Goal: Information Seeking & Learning: Learn about a topic

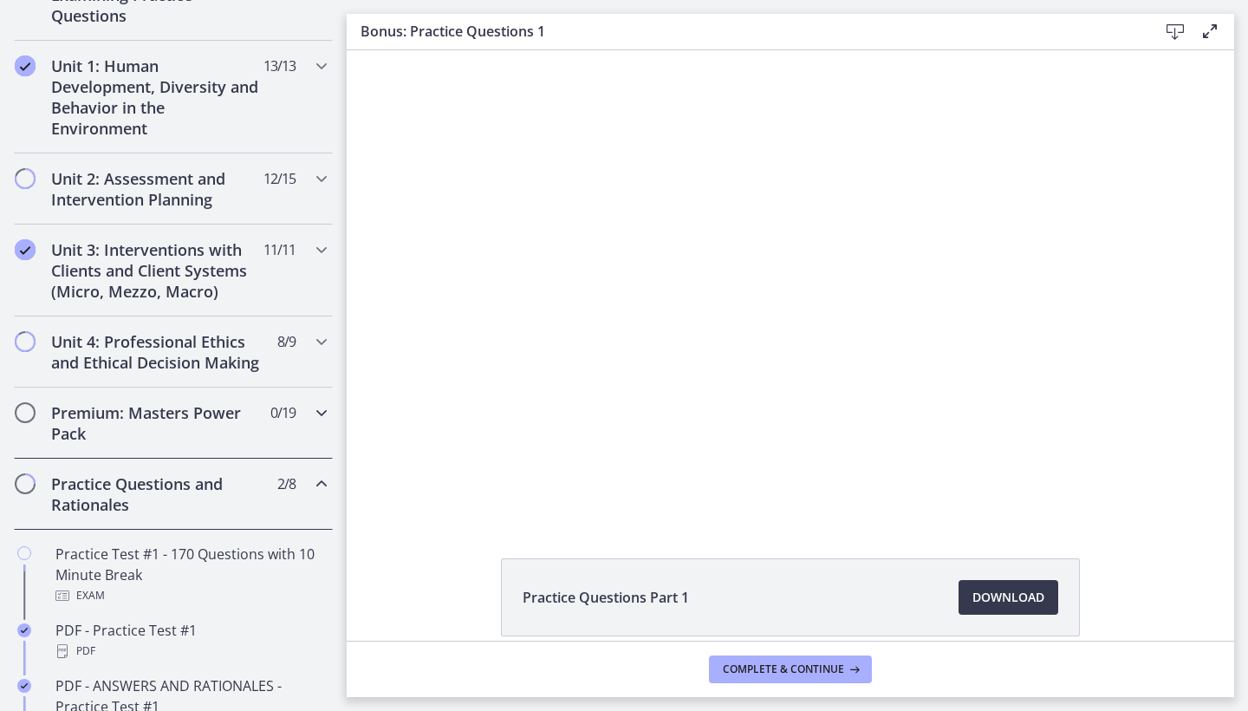
scroll to position [444, 0]
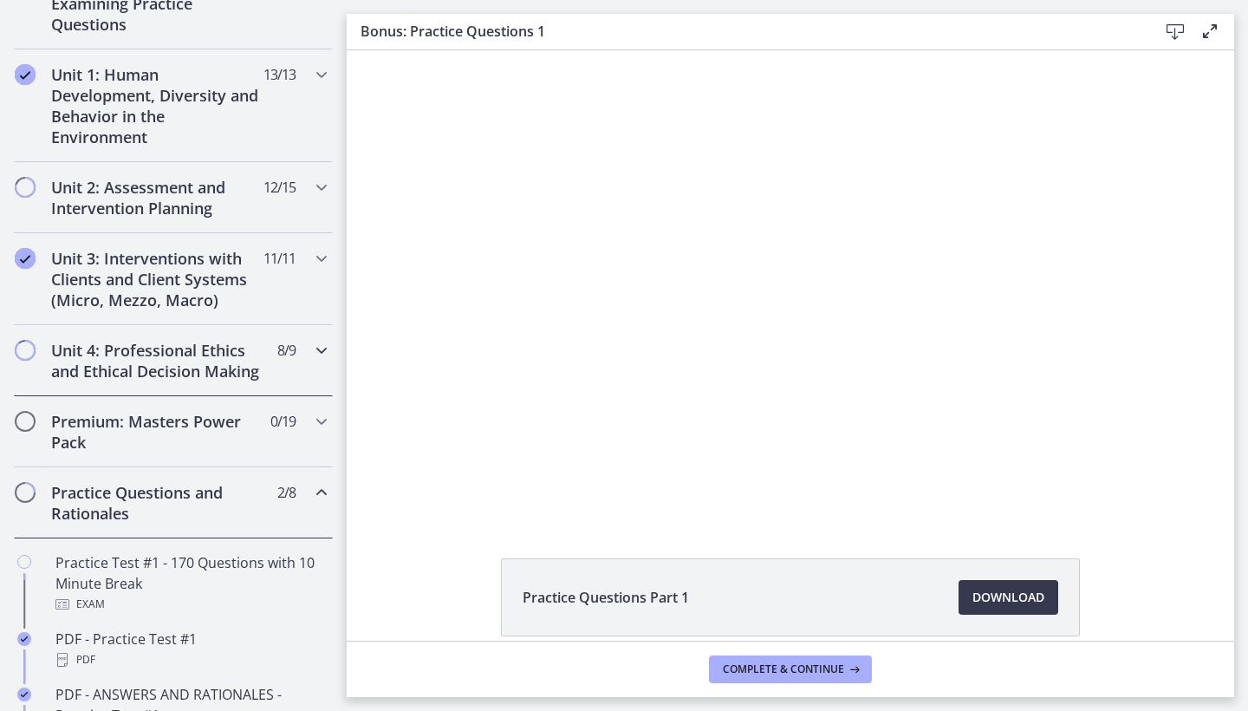
click at [150, 358] on h2 "Unit 4: Professional Ethics and Ethical Decision Making" at bounding box center [156, 361] width 211 height 42
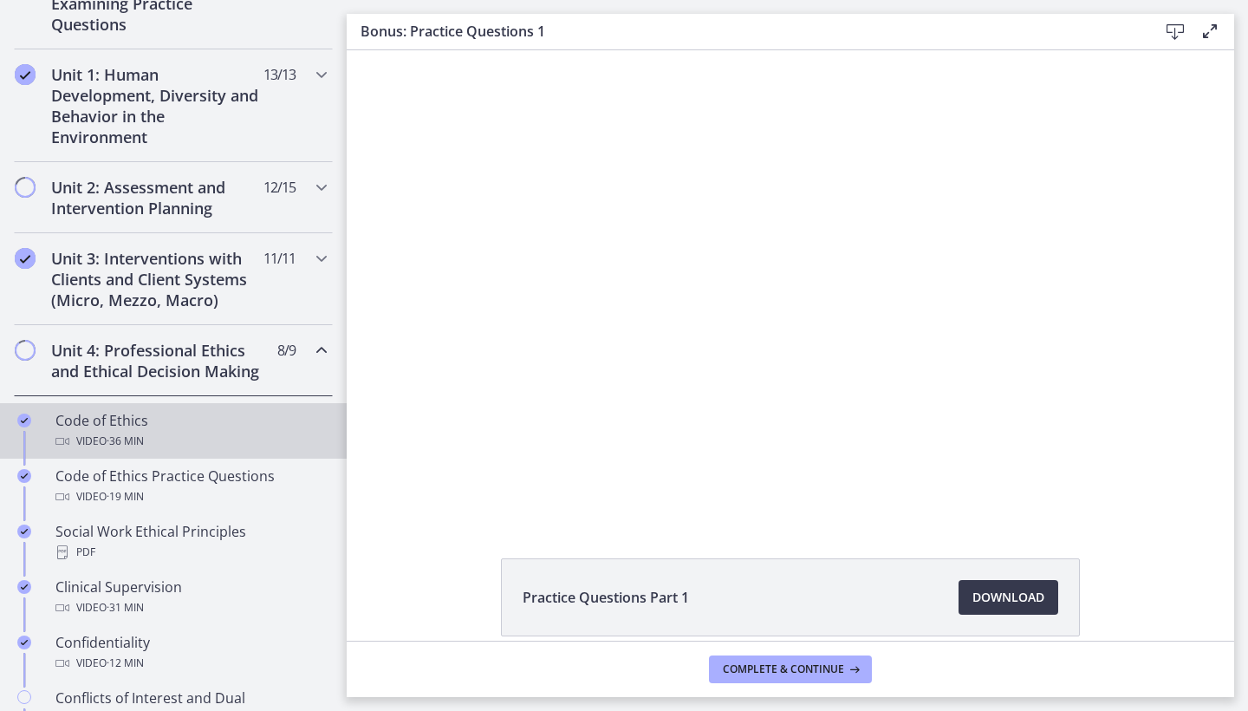
click at [137, 430] on div "Code of Ethics Video · 36 min" at bounding box center [190, 431] width 270 height 42
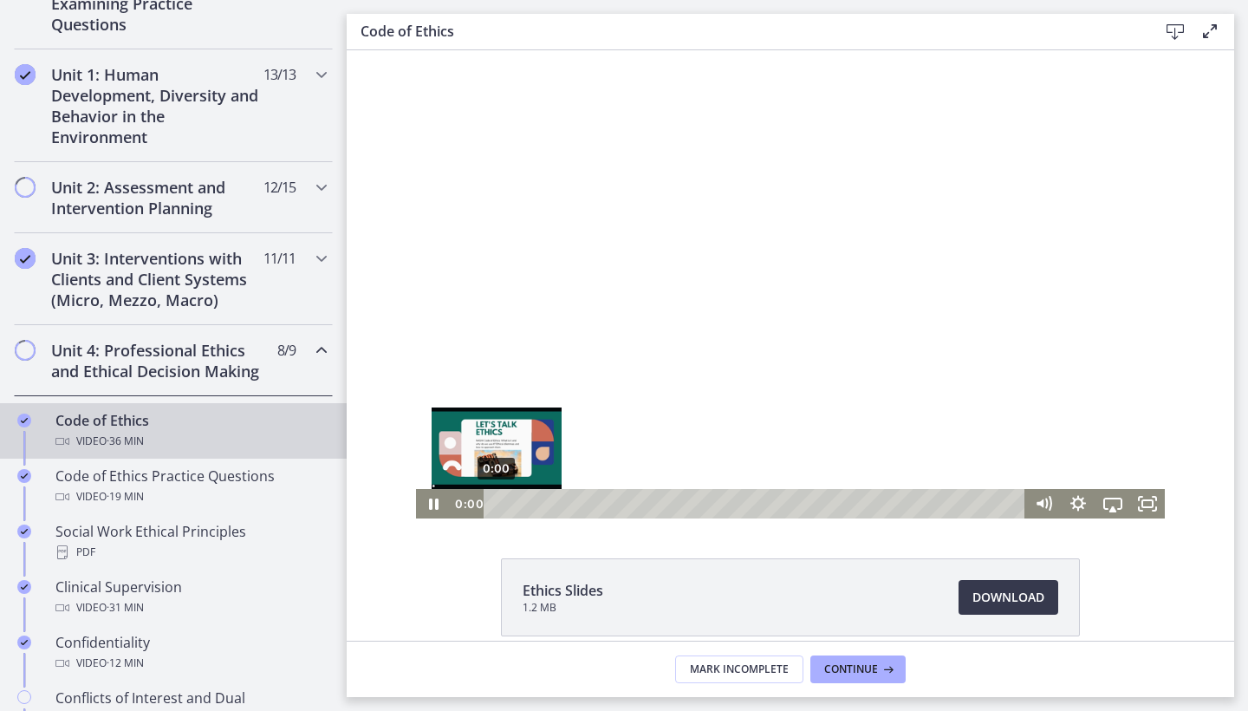
click at [497, 503] on div "0:00" at bounding box center [757, 503] width 521 height 29
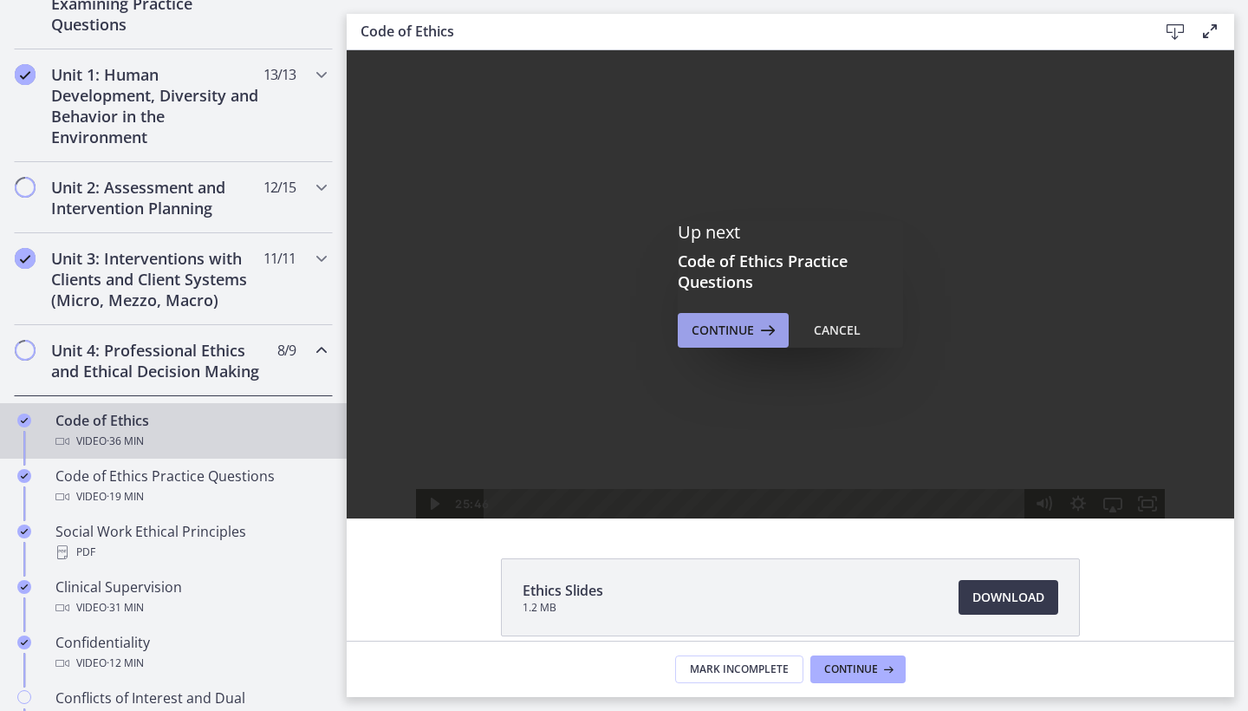
click at [708, 337] on span "Continue" at bounding box center [723, 330] width 62 height 21
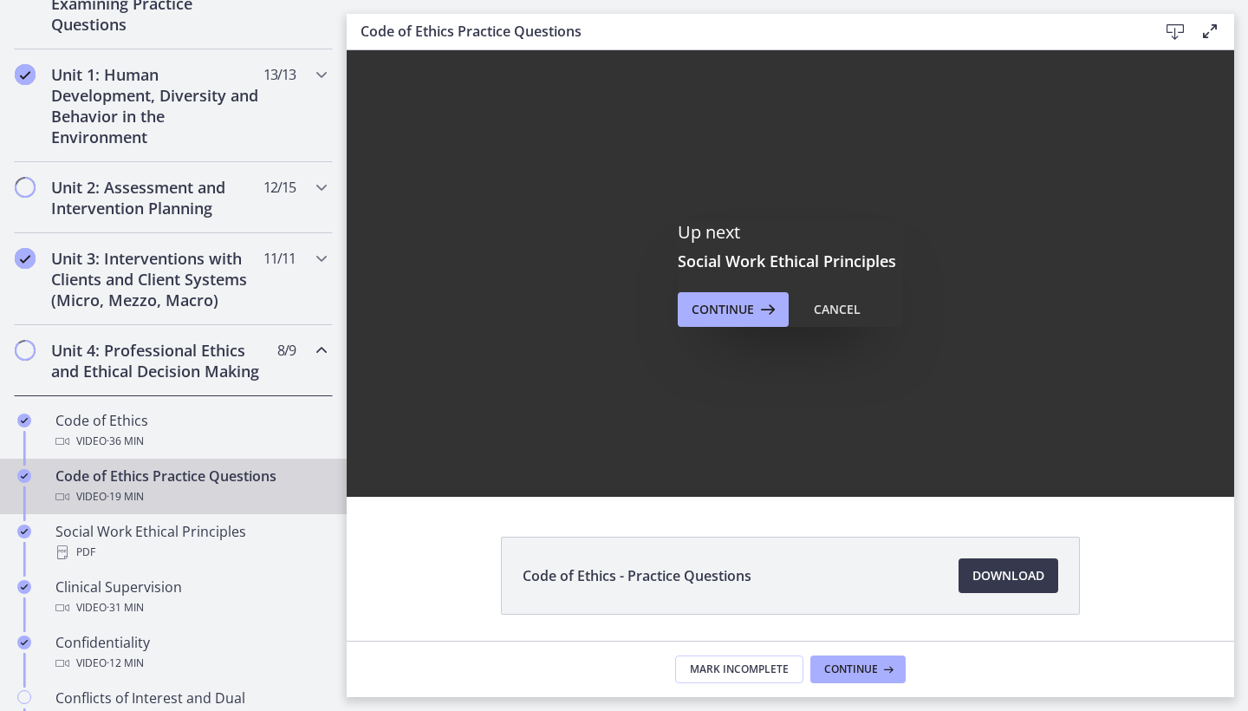
click at [504, 372] on div "Up next Social Work Ethical Principles Continue Cancel" at bounding box center [791, 273] width 888 height 446
click at [131, 491] on span "· 19 min" at bounding box center [125, 496] width 37 height 21
click at [821, 308] on div "Cancel" at bounding box center [837, 309] width 47 height 21
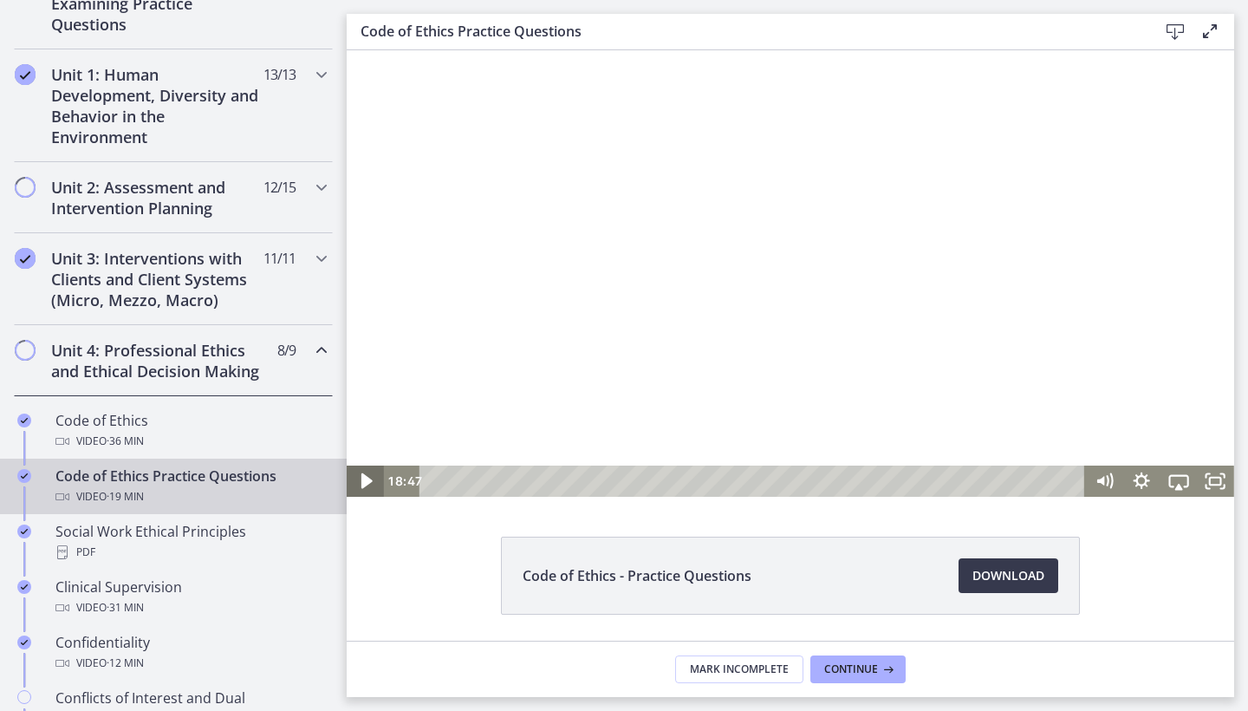
click at [366, 483] on icon "Play Video" at bounding box center [366, 481] width 11 height 16
click at [433, 482] on div "0:00" at bounding box center [755, 480] width 644 height 31
click at [363, 480] on icon "Play Video" at bounding box center [367, 481] width 10 height 13
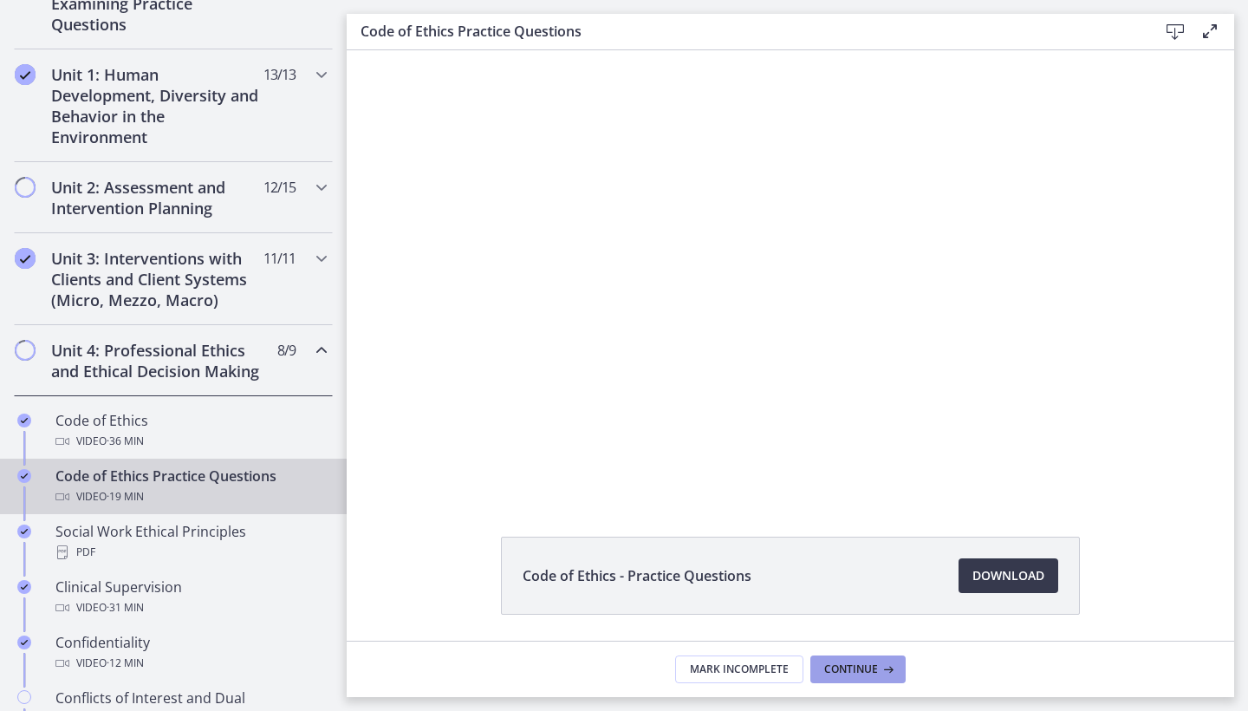
click at [860, 667] on span "Continue" at bounding box center [851, 669] width 54 height 14
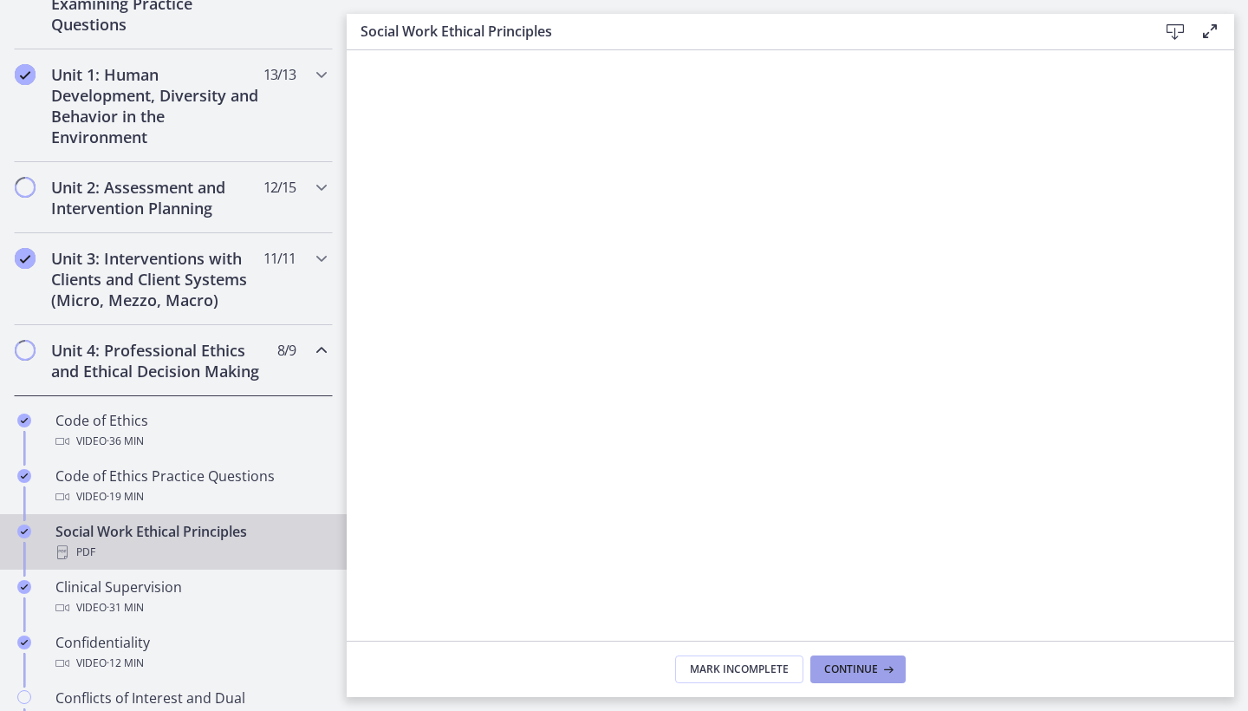
click at [876, 680] on button "Continue" at bounding box center [857, 669] width 95 height 28
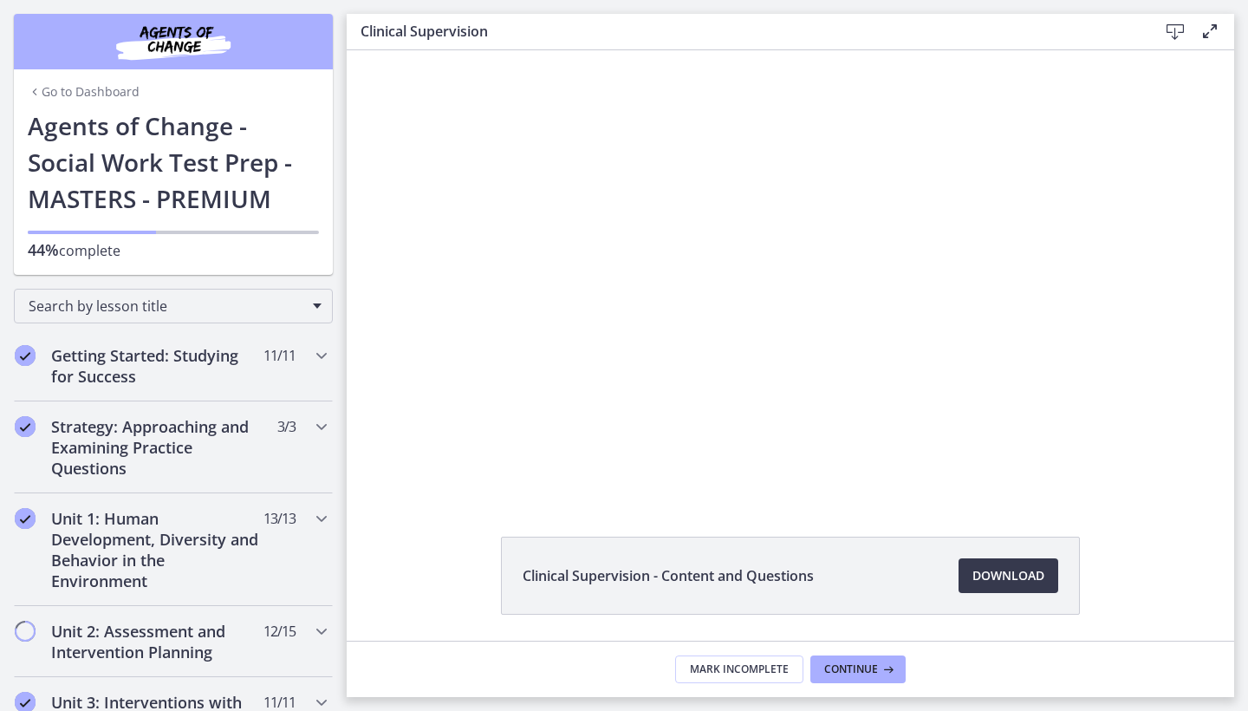
scroll to position [444, 0]
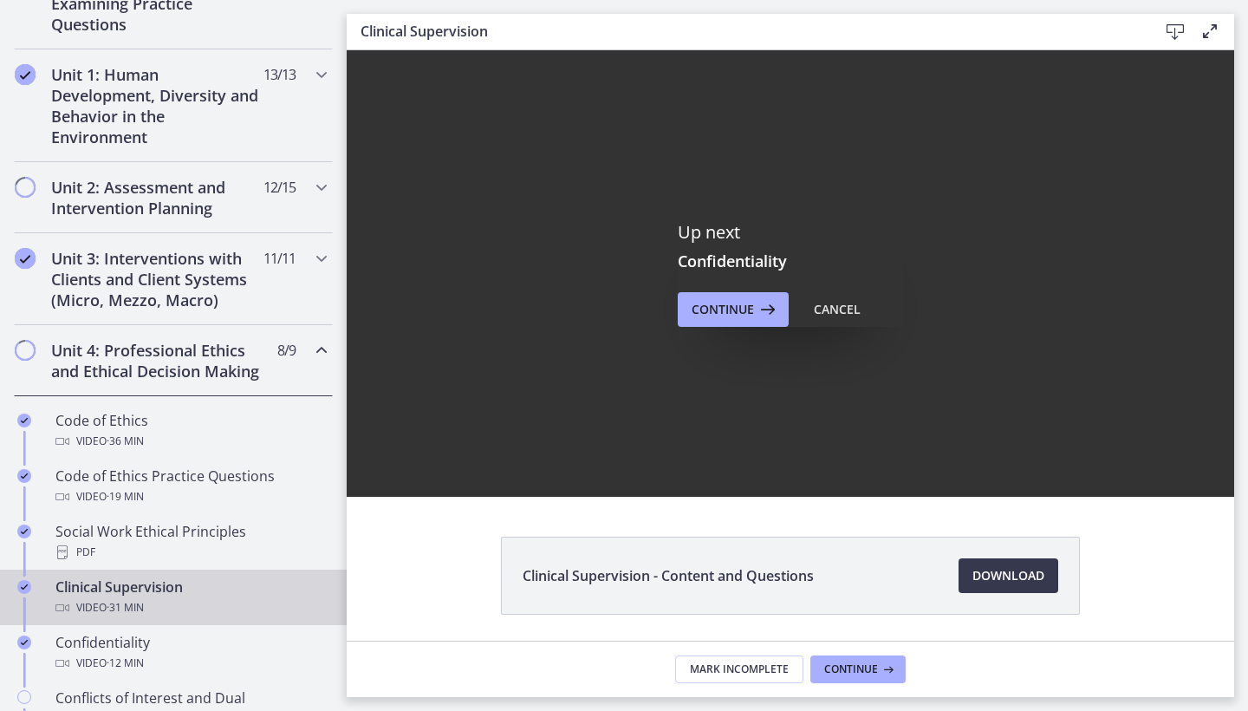
click at [693, 243] on p "Up next" at bounding box center [790, 232] width 225 height 23
click at [741, 310] on span "Continue" at bounding box center [723, 309] width 62 height 21
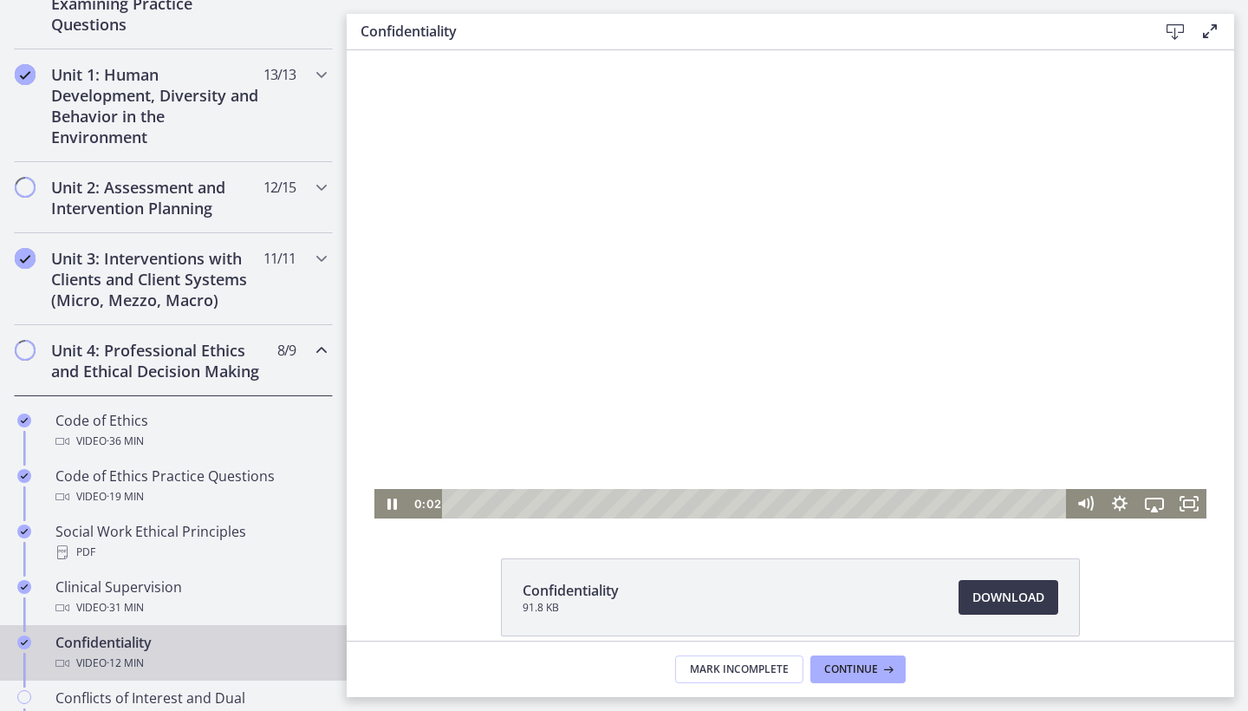
click at [457, 502] on div "Playbar" at bounding box center [757, 503] width 604 height 29
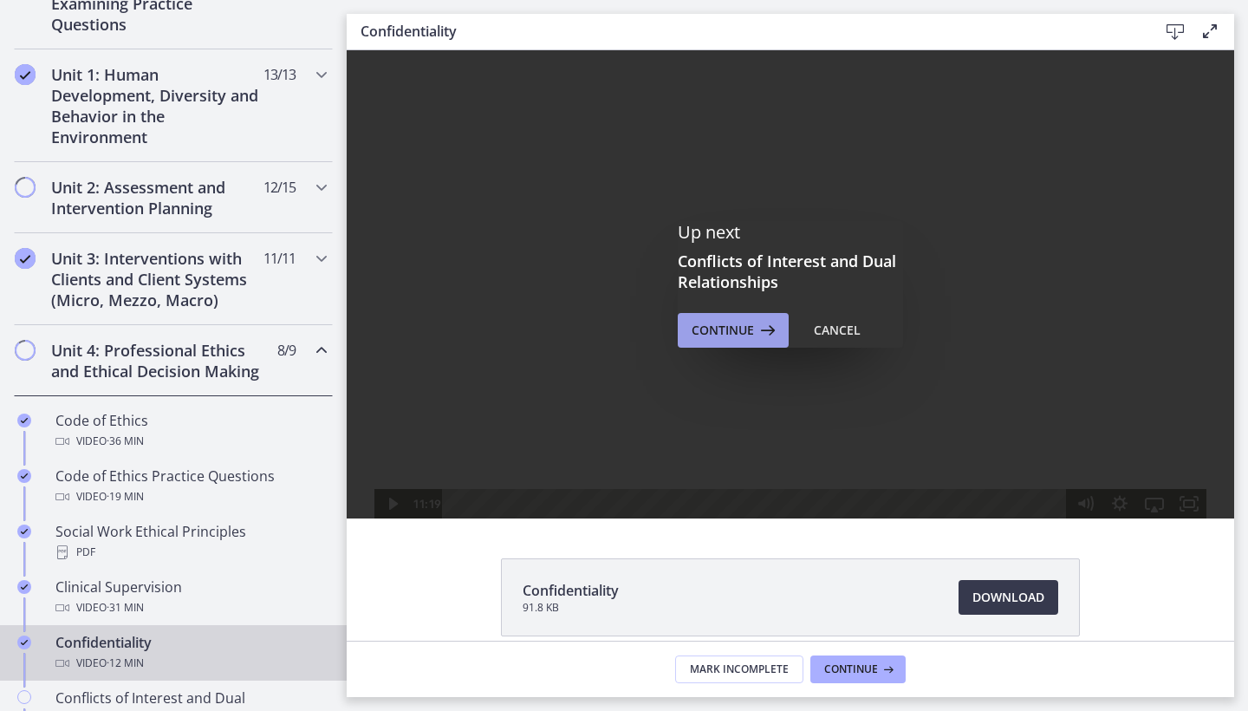
click at [761, 327] on icon at bounding box center [766, 330] width 24 height 21
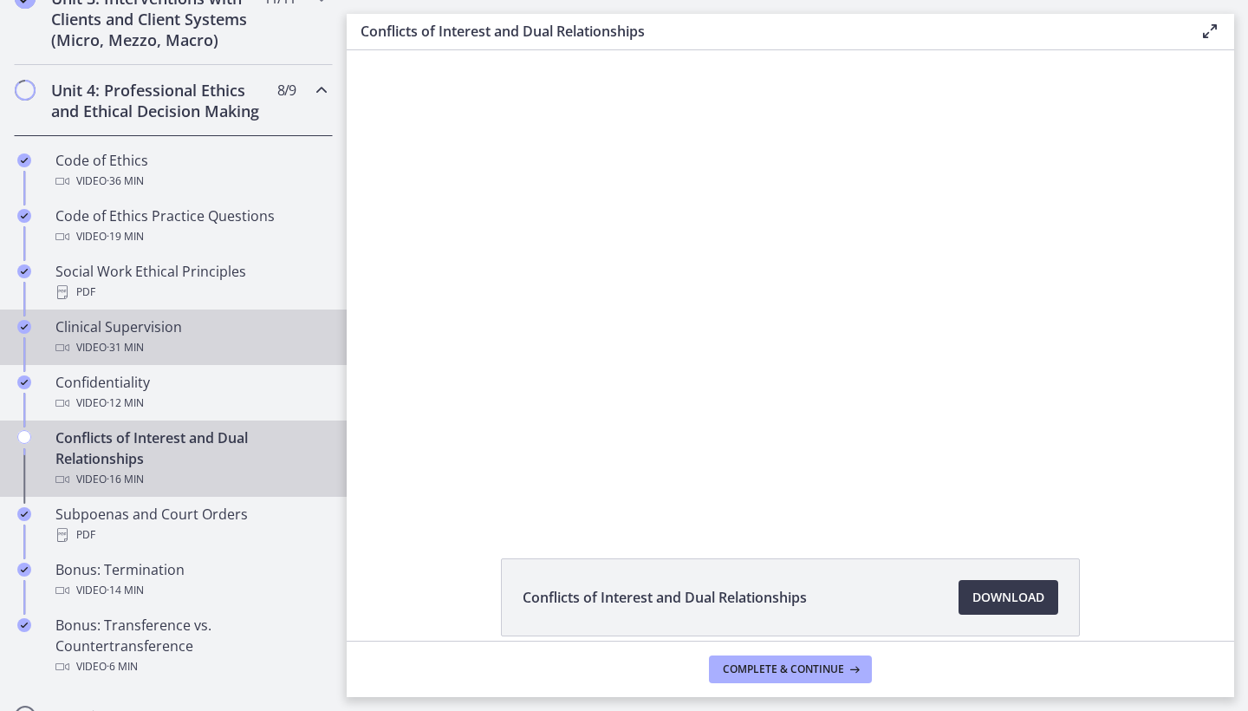
scroll to position [714, 0]
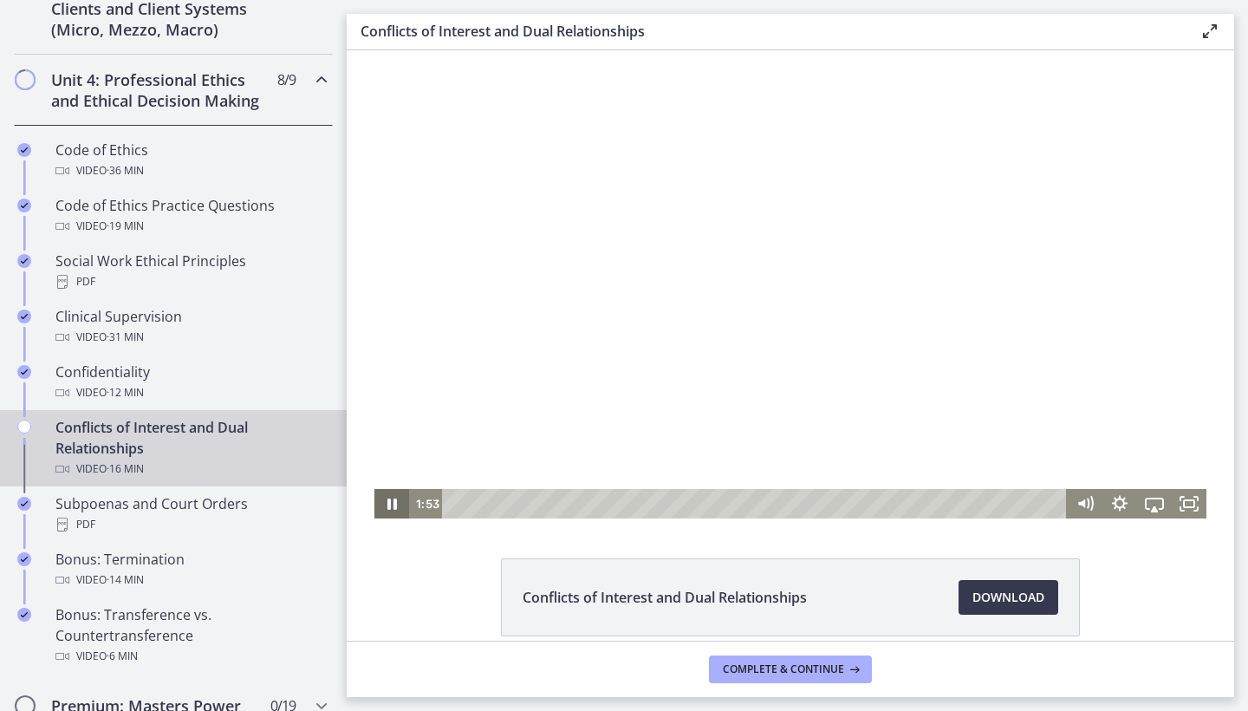
click at [379, 504] on icon "Pause" at bounding box center [391, 503] width 35 height 29
click at [379, 504] on icon "Play Video" at bounding box center [392, 503] width 35 height 29
click at [539, 502] on div "2:14" at bounding box center [757, 503] width 604 height 29
click at [527, 504] on div "1:55" at bounding box center [757, 503] width 604 height 29
click at [490, 507] on div "0:55" at bounding box center [757, 503] width 604 height 29
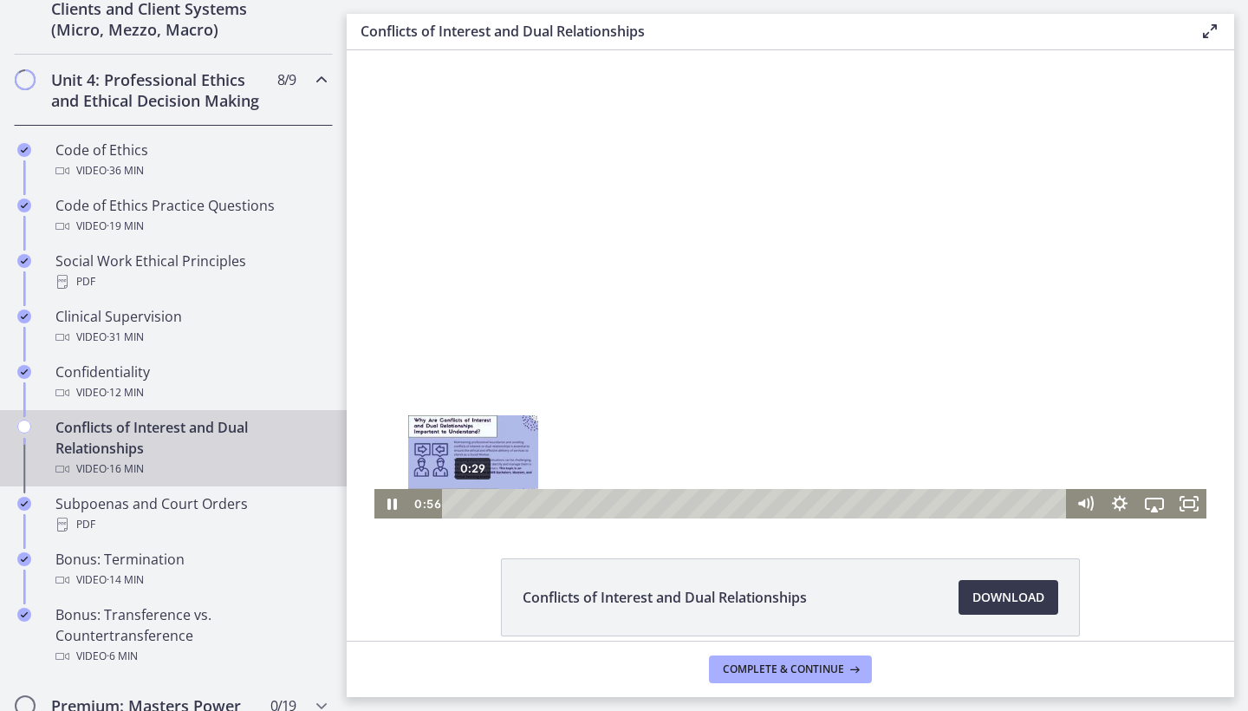
click at [473, 508] on div "0:29" at bounding box center [757, 503] width 604 height 29
click at [468, 507] on div "0:20" at bounding box center [757, 503] width 604 height 29
click at [461, 507] on div "0:09" at bounding box center [757, 503] width 604 height 29
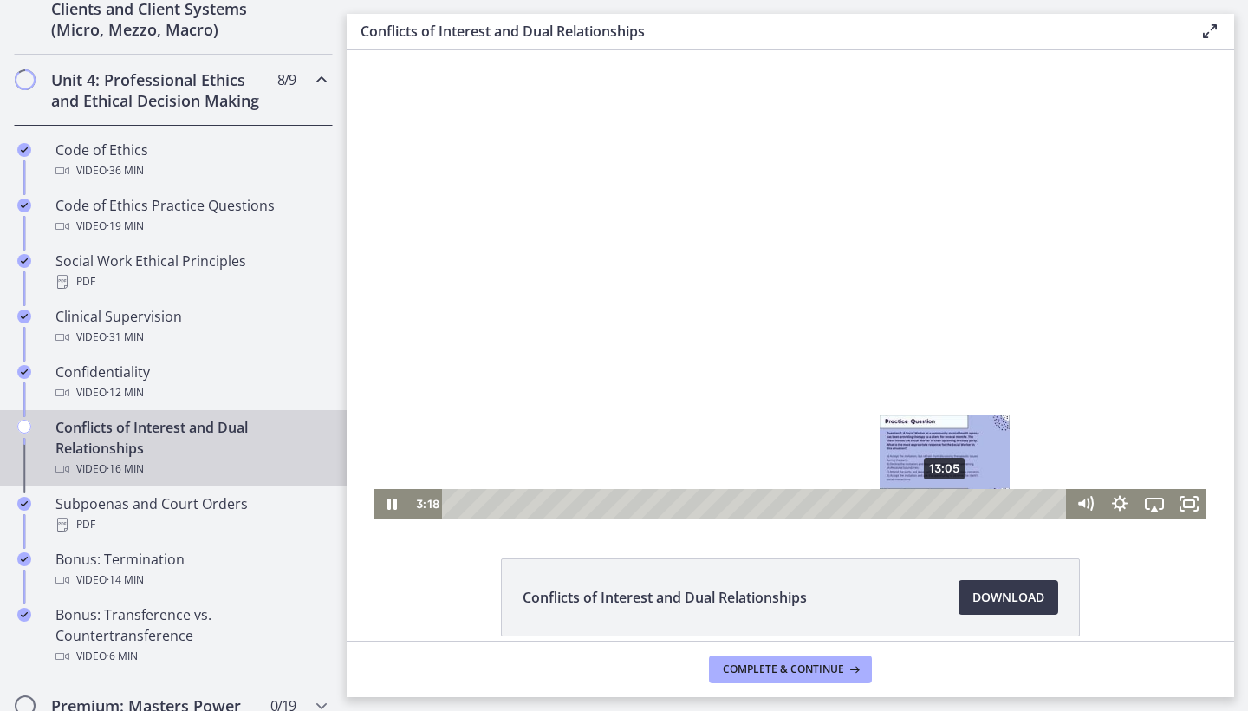
click at [946, 504] on div "13:05" at bounding box center [757, 503] width 604 height 29
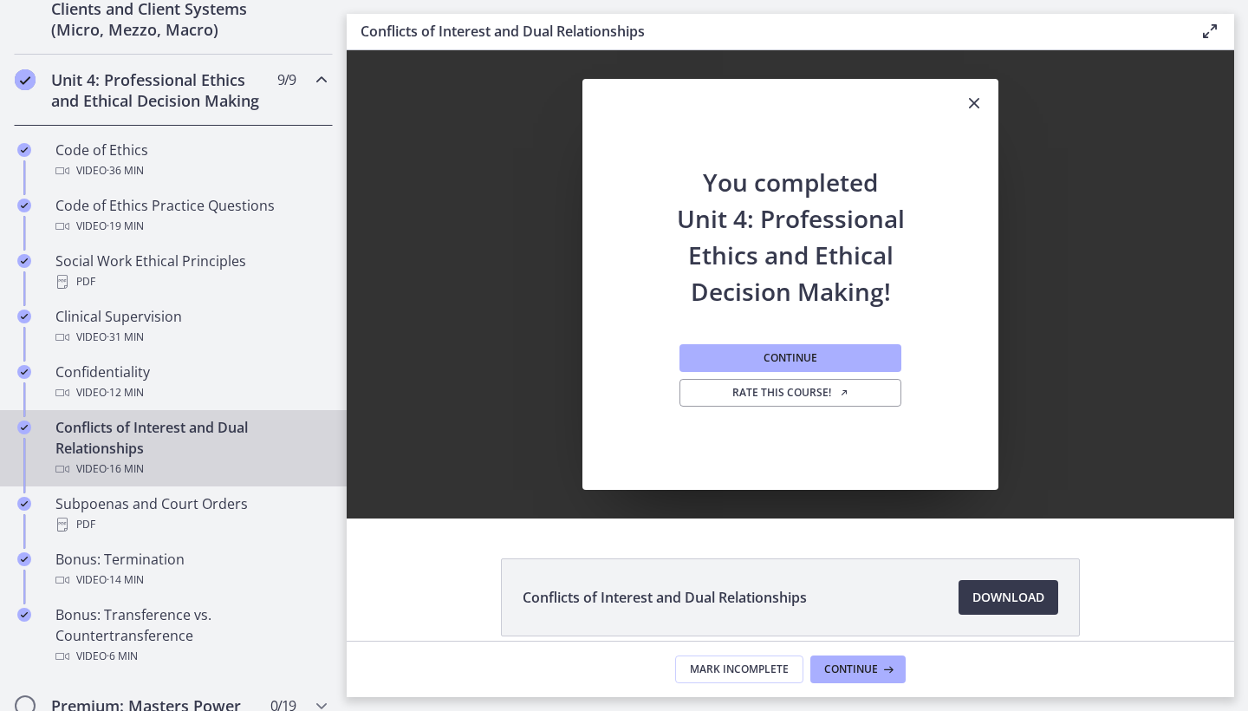
scroll to position [0, 0]
click at [849, 352] on button "Continue" at bounding box center [791, 358] width 222 height 28
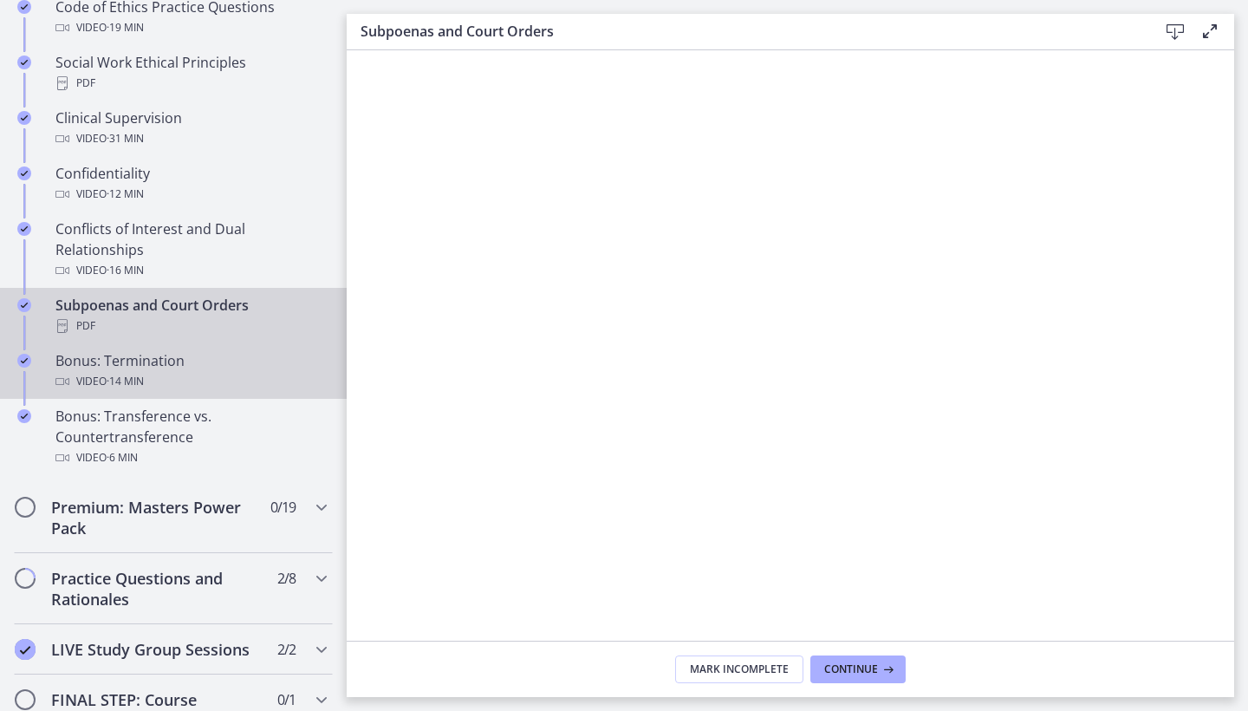
scroll to position [916, 0]
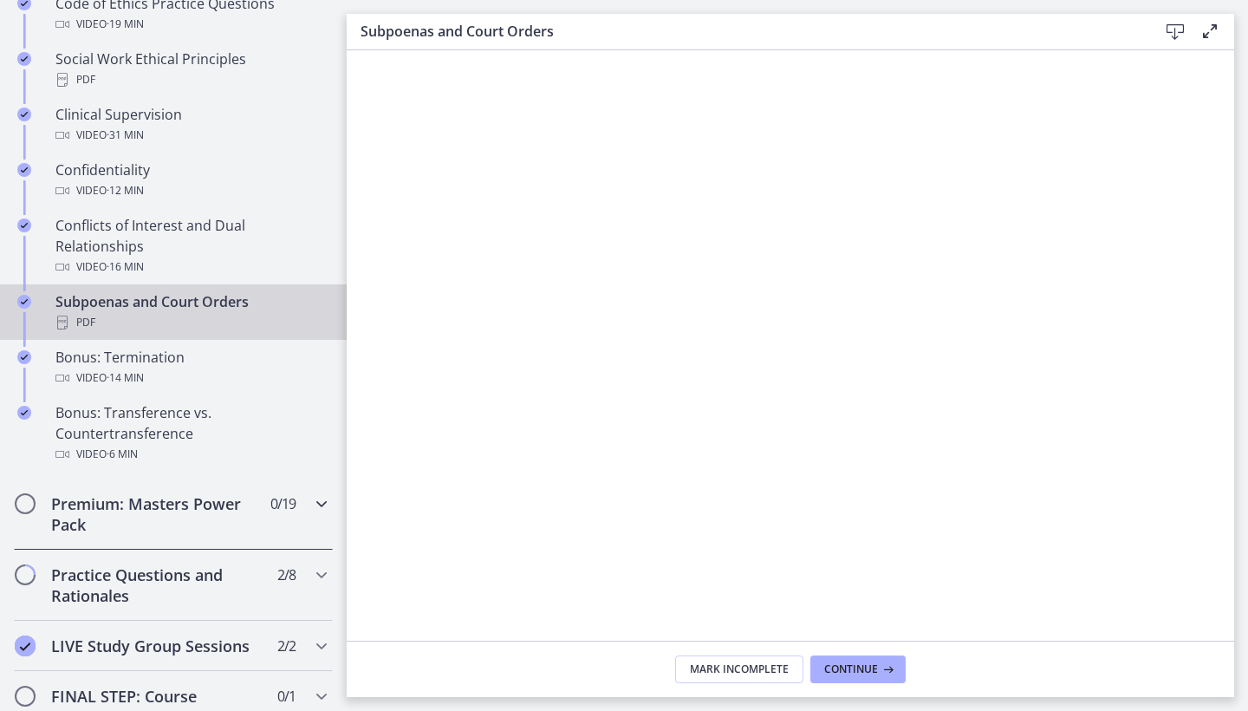
click at [244, 533] on h2 "Premium: Masters Power Pack" at bounding box center [156, 514] width 211 height 42
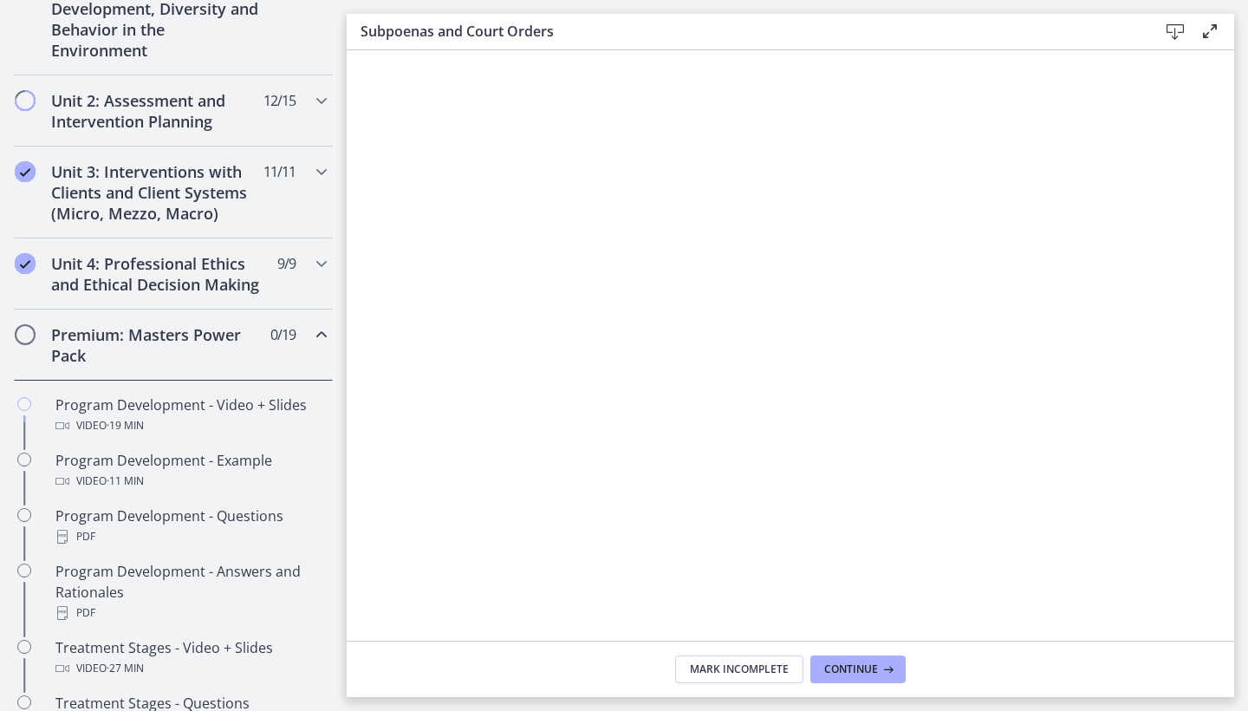
scroll to position [461, 0]
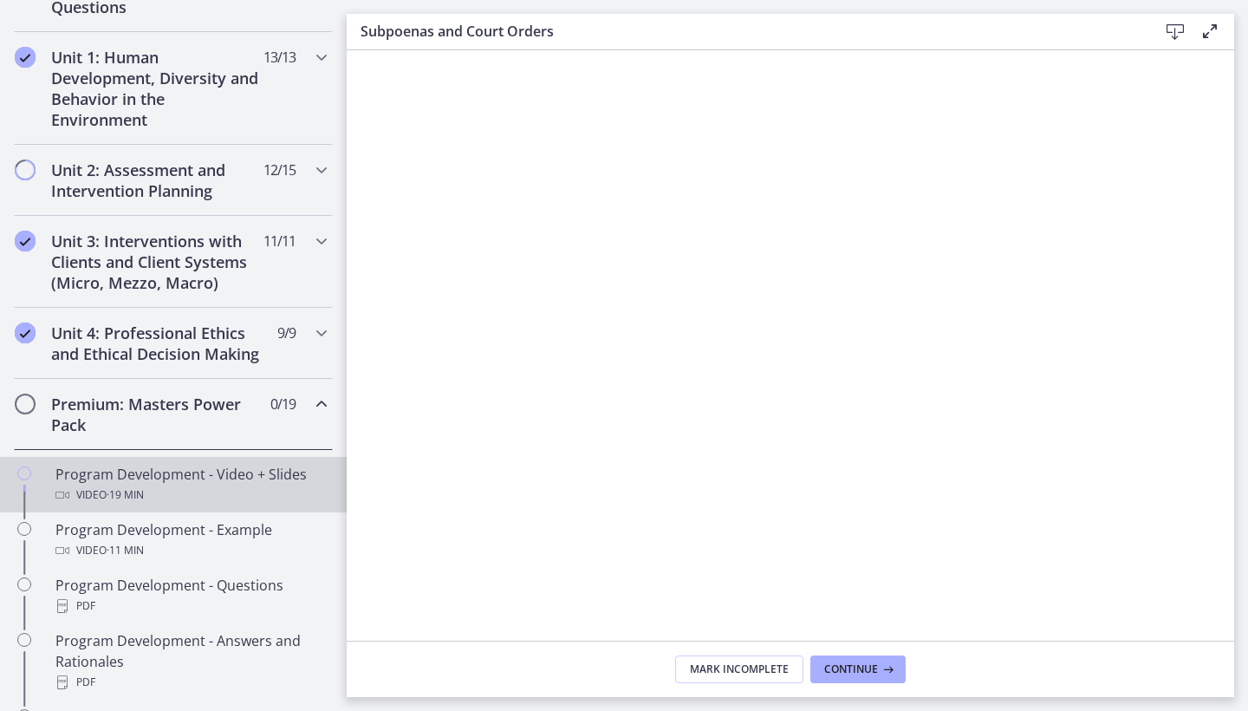
click at [239, 485] on div "Video · 19 min" at bounding box center [190, 495] width 270 height 21
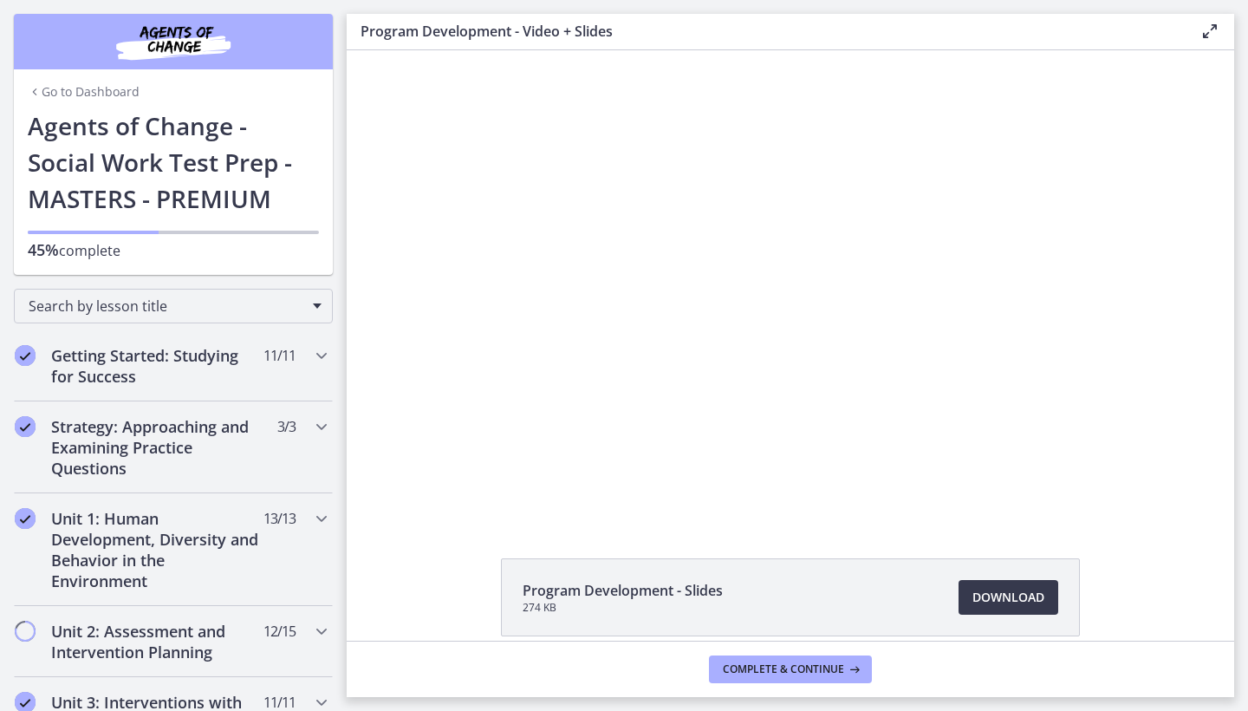
scroll to position [461, 0]
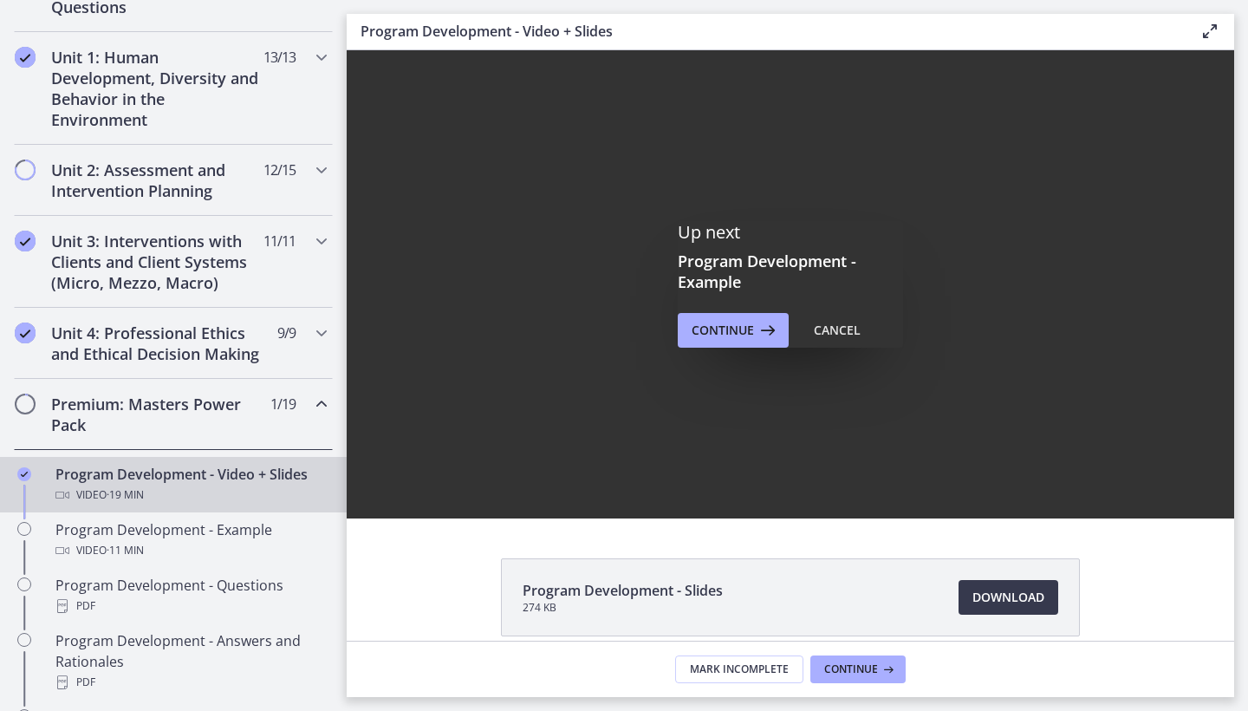
click at [751, 348] on div "Up next Program Development - Example Continue Cancel" at bounding box center [791, 284] width 888 height 468
click at [745, 327] on span "Continue" at bounding box center [723, 330] width 62 height 21
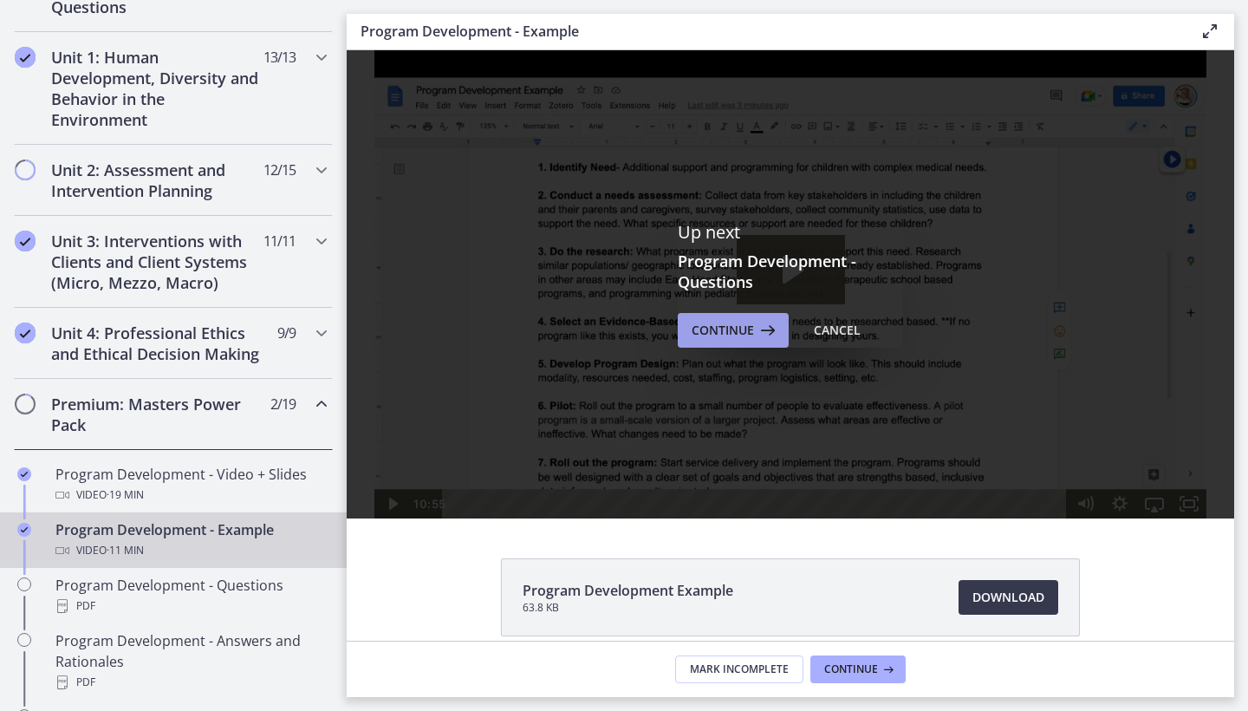
click at [726, 341] on button "Continue" at bounding box center [733, 330] width 111 height 35
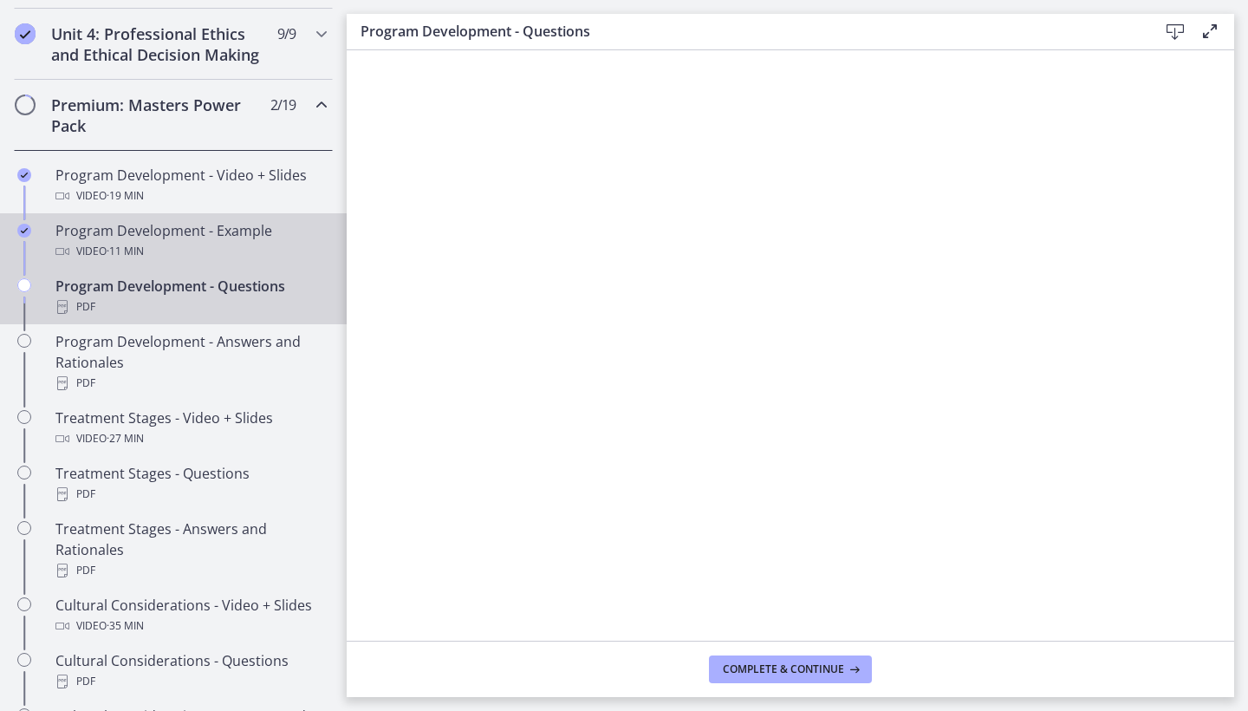
scroll to position [764, 0]
